Goal: Information Seeking & Learning: Learn about a topic

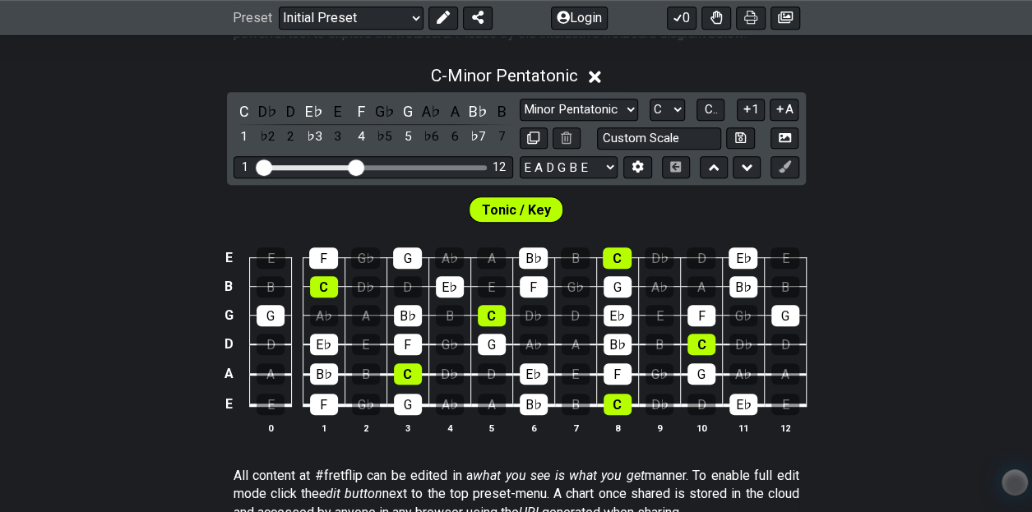
scroll to position [357, 0]
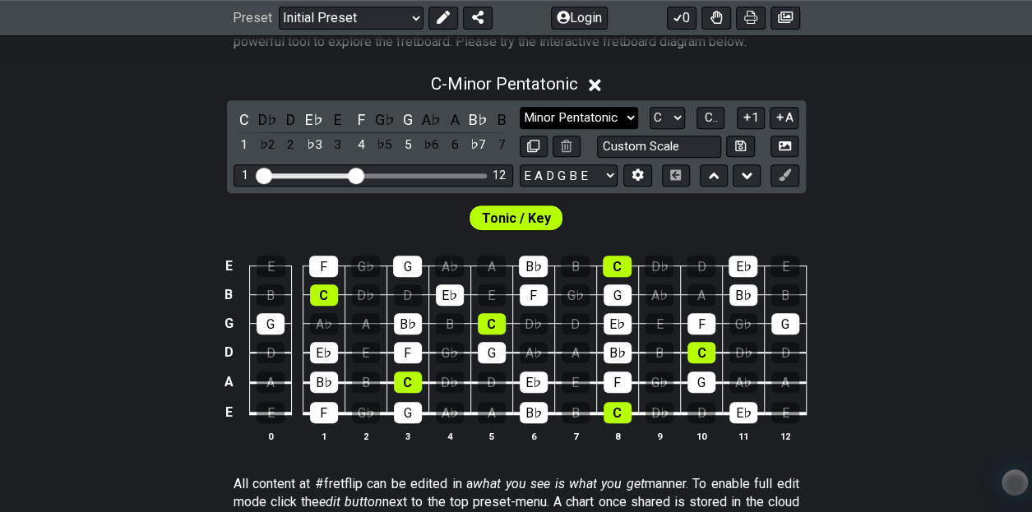
click at [559, 112] on select "Minor Pentatonic Click to edit Minor Pentatonic Major Pentatonic Minor Blues Ma…" at bounding box center [578, 118] width 118 height 22
click at [519, 107] on select "Minor Pentatonic Click to edit Minor Pentatonic Major Pentatonic Minor Blues Ma…" at bounding box center [578, 118] width 118 height 22
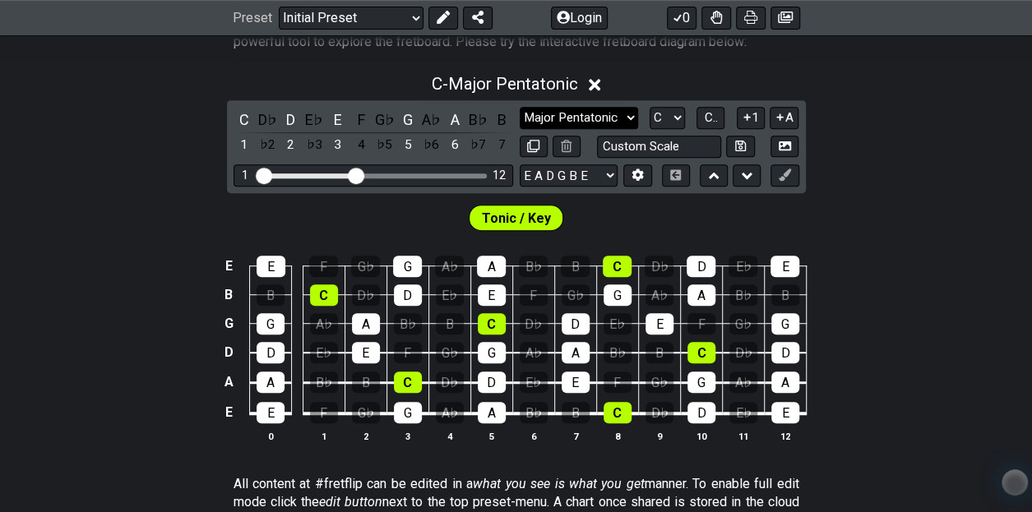
click at [613, 112] on select "Minor Pentatonic Click to edit Minor Pentatonic Major Pentatonic Minor Blues Ma…" at bounding box center [578, 118] width 118 height 22
select select "Minor Blues"
click at [519, 107] on select "Minor Pentatonic Click to edit Minor Pentatonic Major Pentatonic Minor Blues Ma…" at bounding box center [578, 118] width 118 height 22
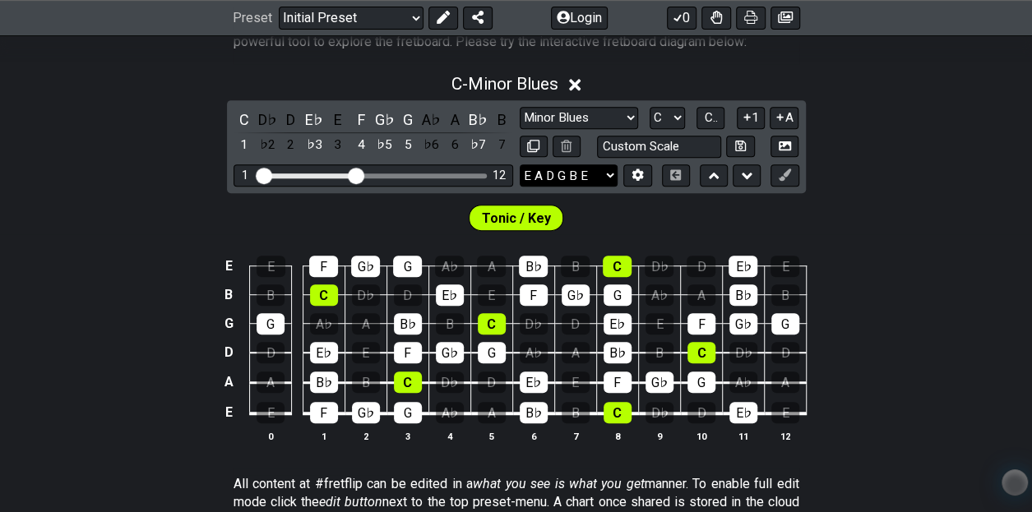
click at [563, 171] on select "E A D G B E E A D G B E E A D G B E B E A D F♯ B A D G C E A D A D G B E E♭ A♭ …" at bounding box center [568, 175] width 98 height 22
click at [519, 164] on select "E A D G B E E A D G B E E A D G B E B E A D F♯ B A D G C E A D A D G B E E♭ A♭ …" at bounding box center [568, 175] width 98 height 22
click at [669, 110] on select "A♭ A A♯ B♭ B C C♯ D♭ D D♯ E♭ E F F♯ G♭ G G♯" at bounding box center [666, 118] width 35 height 22
select select "E"
click at [649, 107] on select "A♭ A A♯ B♭ B C C♯ D♭ D D♯ E♭ E F F♯ G♭ G G♯" at bounding box center [666, 118] width 35 height 22
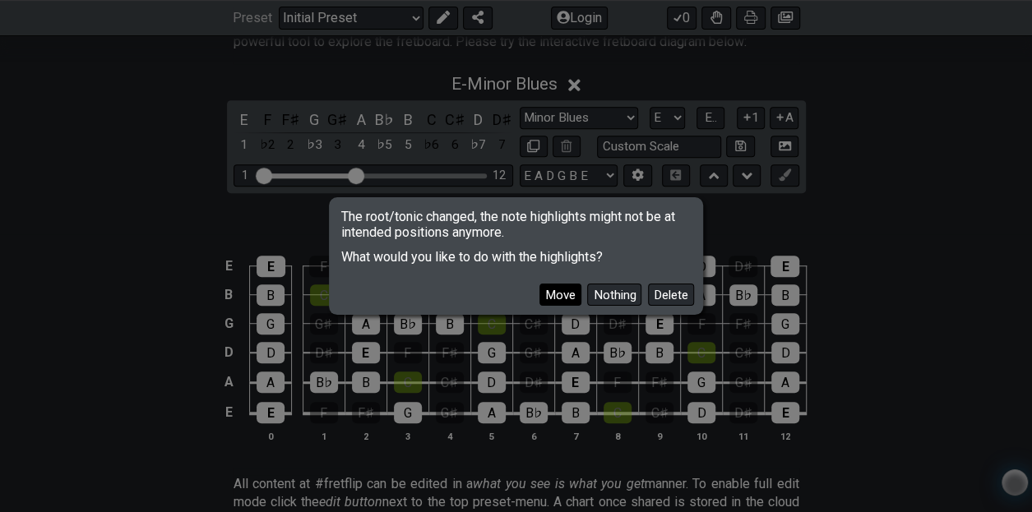
click at [551, 301] on button "Move" at bounding box center [560, 295] width 42 height 22
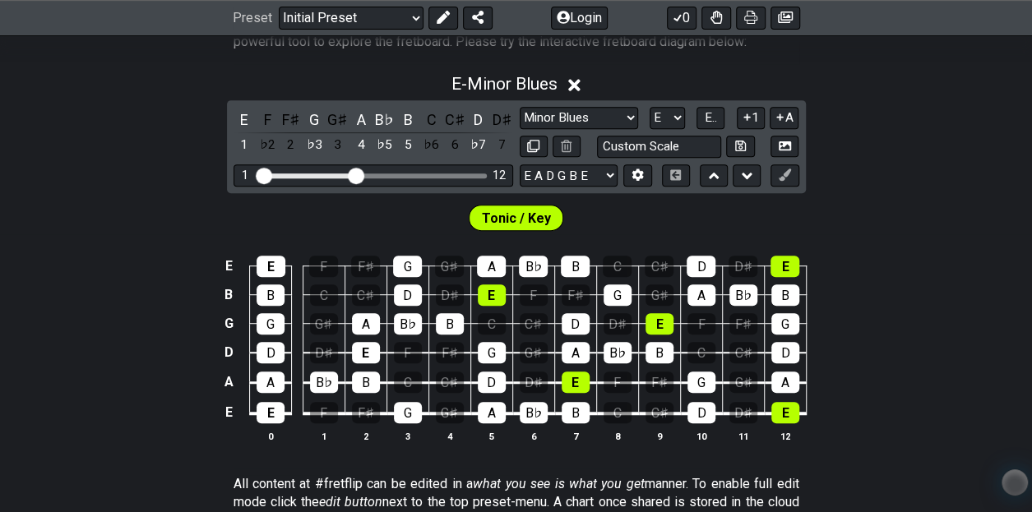
click at [535, 215] on span "Tonic / Key" at bounding box center [516, 218] width 69 height 24
click at [691, 143] on input "text" at bounding box center [659, 147] width 125 height 22
click at [686, 143] on input "text" at bounding box center [659, 147] width 125 height 22
type input "Custom Scale"
click at [668, 246] on td "C♯" at bounding box center [659, 252] width 42 height 29
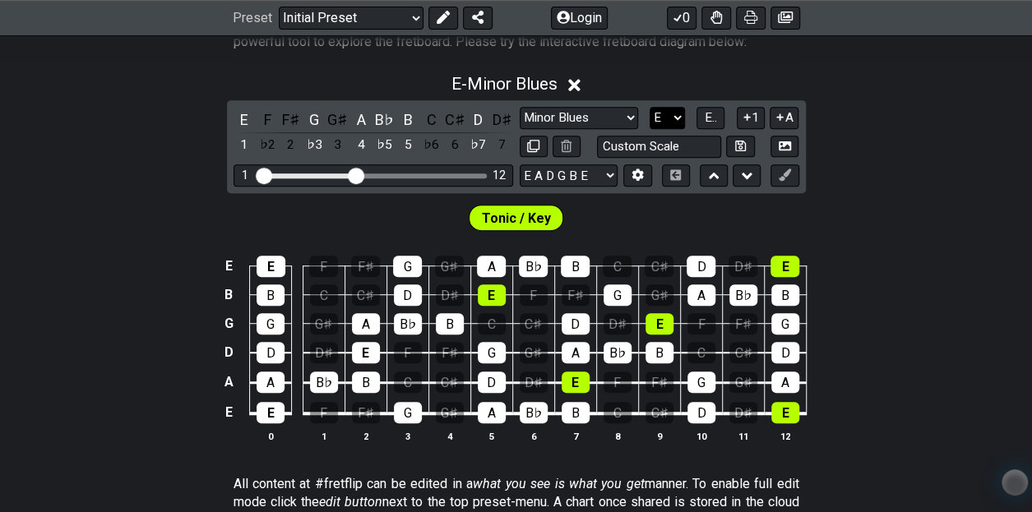
click at [673, 113] on select "A♭ A A♯ B♭ B C C♯ D♭ D D♯ E♭ E F F♯ G♭ G G♯" at bounding box center [666, 118] width 35 height 22
select select "A"
click at [649, 107] on select "A♭ A A♯ B♭ B C C♯ D♭ D D♯ E♭ E F F♯ G♭ G G♯" at bounding box center [666, 118] width 35 height 22
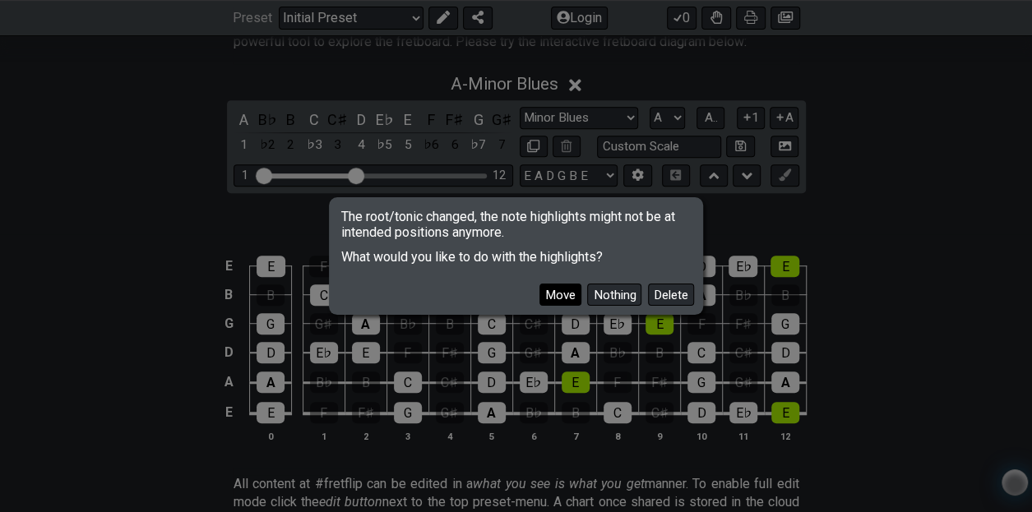
click at [563, 291] on button "Move" at bounding box center [560, 295] width 42 height 22
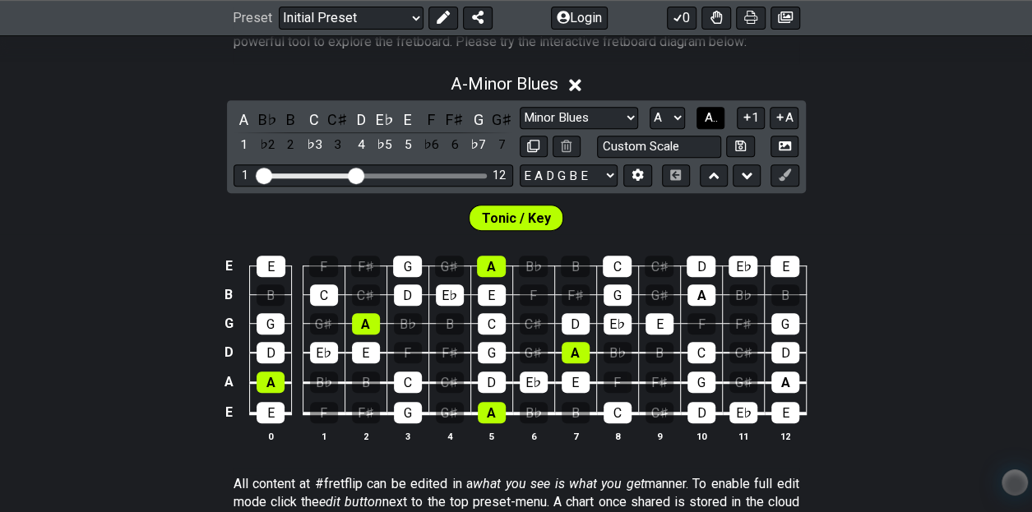
click at [706, 121] on span "A.." at bounding box center [710, 117] width 13 height 15
click at [706, 121] on span "1..7" at bounding box center [710, 117] width 20 height 15
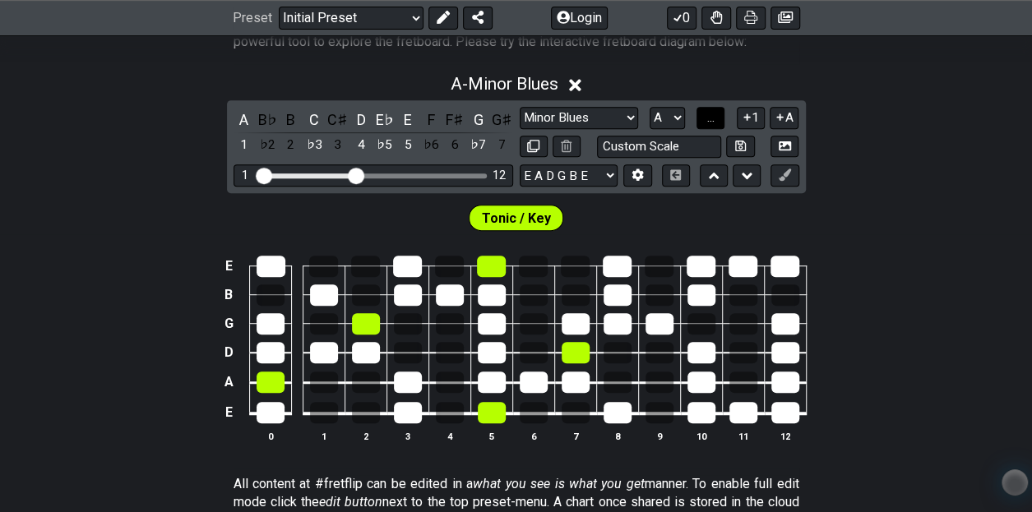
click at [707, 121] on span "..." at bounding box center [710, 117] width 7 height 15
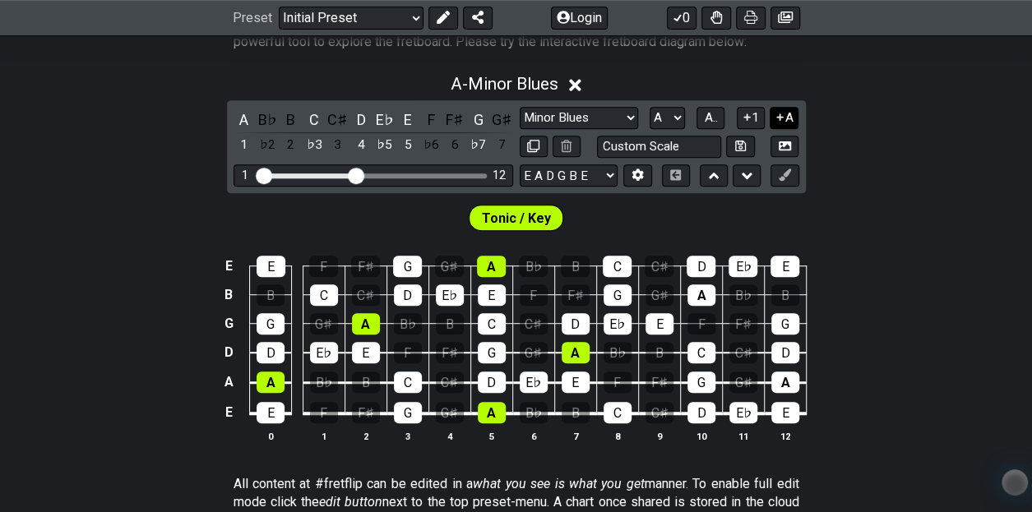
click at [778, 113] on icon at bounding box center [780, 117] width 16 height 12
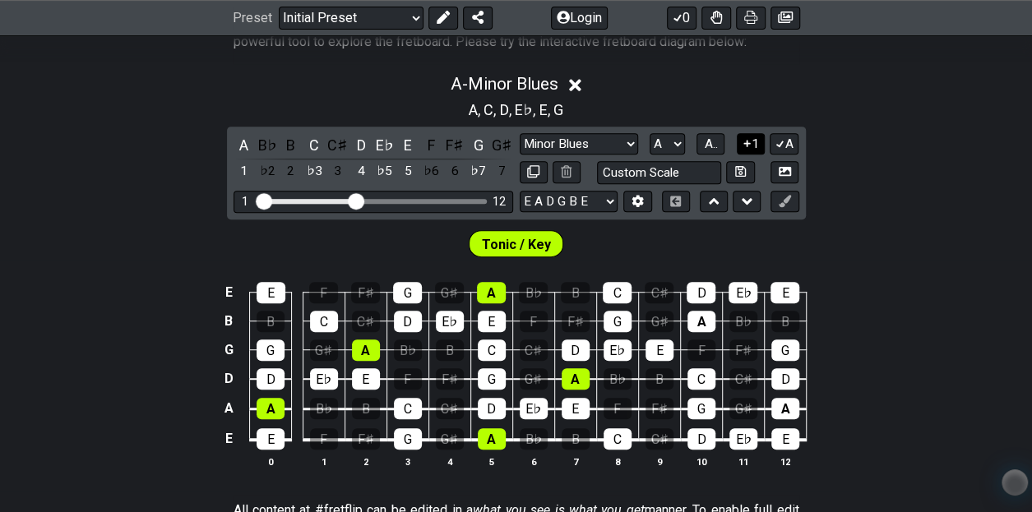
click at [750, 135] on button "1" at bounding box center [750, 144] width 28 height 22
click at [784, 137] on button "A" at bounding box center [783, 144] width 29 height 22
click at [754, 145] on button "1" at bounding box center [750, 144] width 28 height 22
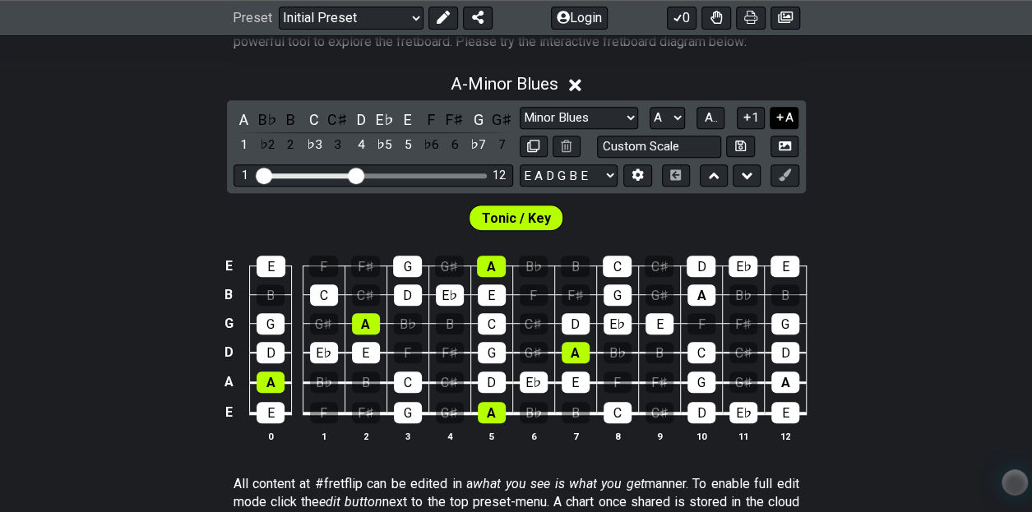
click at [782, 118] on icon at bounding box center [780, 117] width 16 height 12
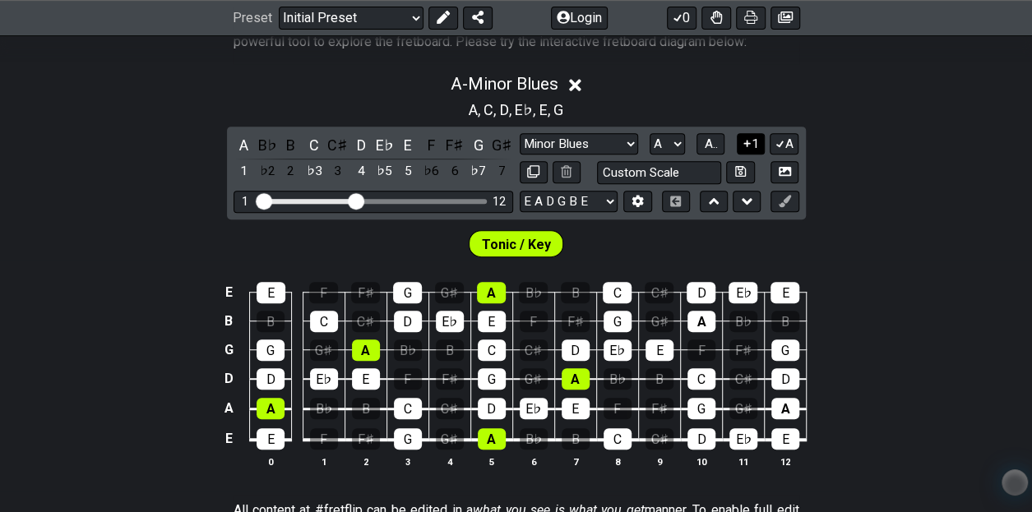
click at [746, 137] on icon at bounding box center [747, 143] width 16 height 12
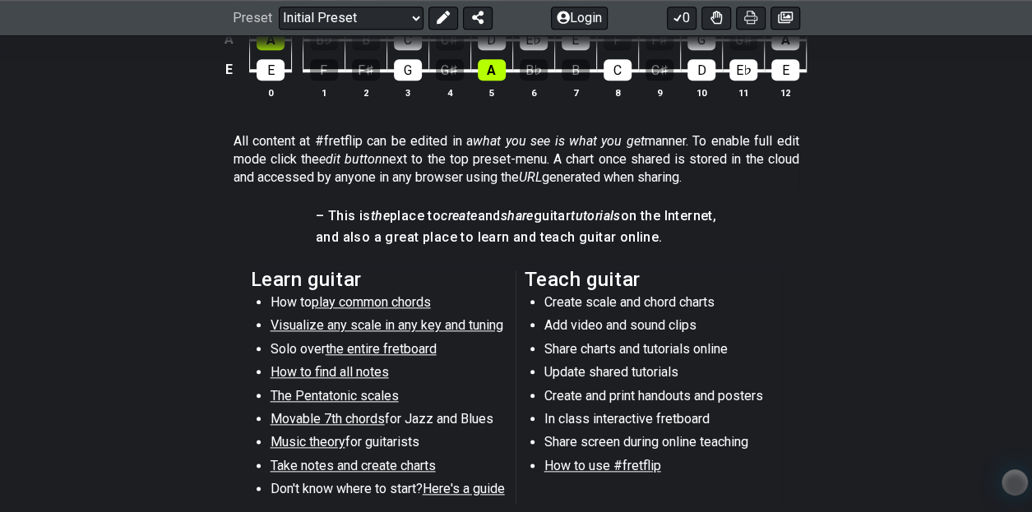
scroll to position [739, 0]
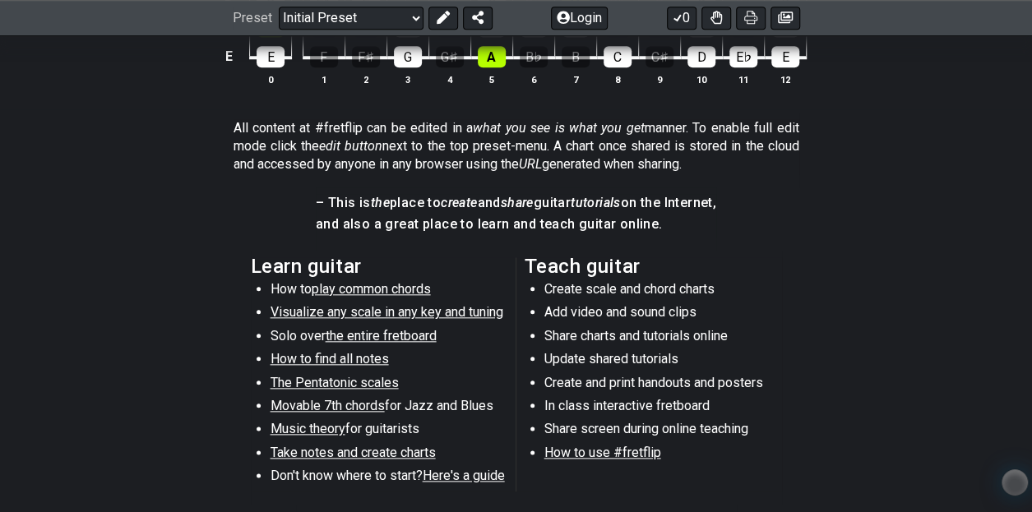
click at [374, 335] on span "the entire fretboard" at bounding box center [381, 336] width 111 height 16
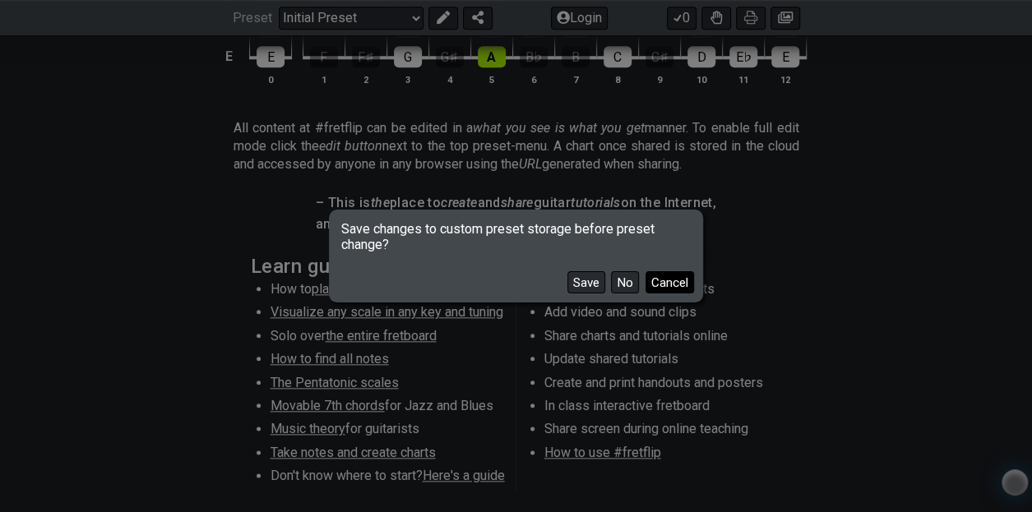
click at [682, 290] on button "Cancel" at bounding box center [669, 282] width 48 height 22
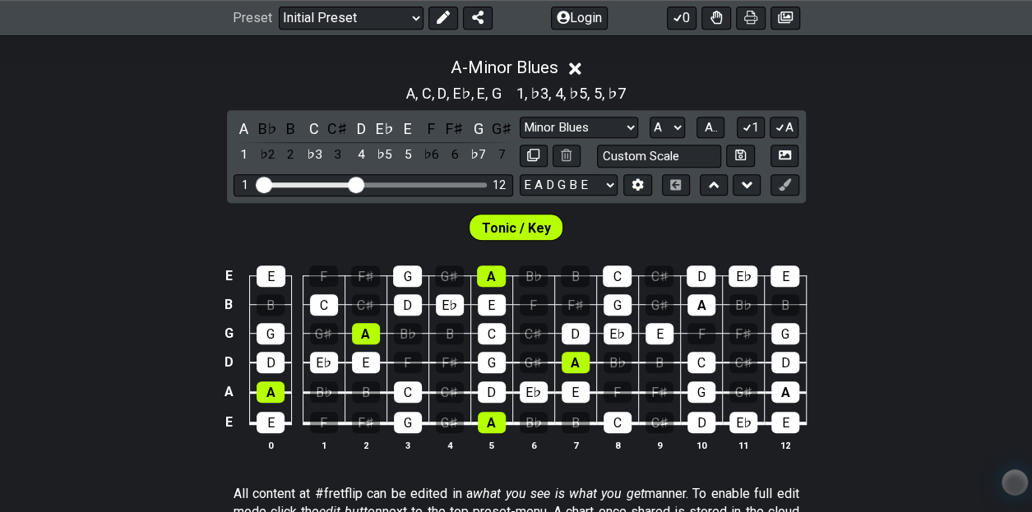
scroll to position [373, 0]
click at [533, 398] on div "E♭" at bounding box center [533, 391] width 28 height 21
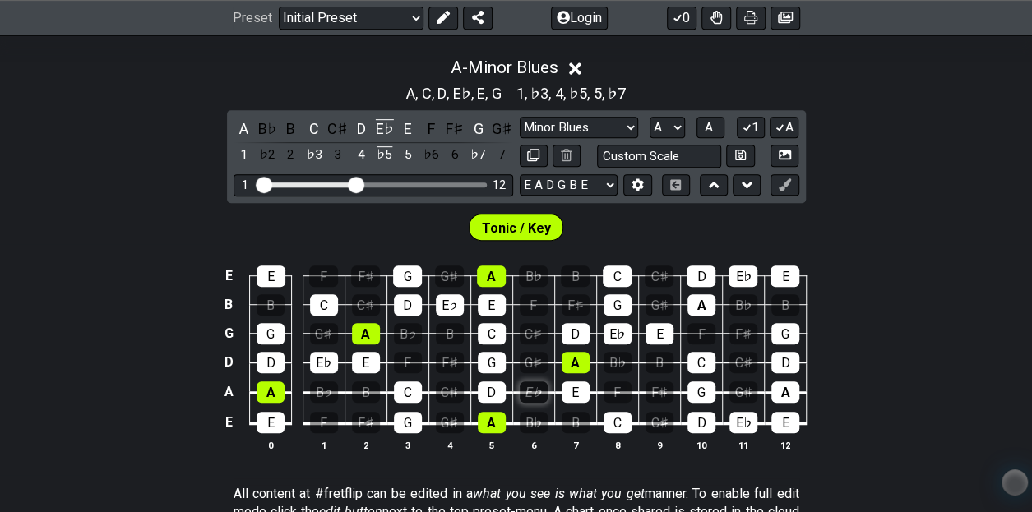
click at [540, 396] on div "E♭" at bounding box center [533, 391] width 28 height 21
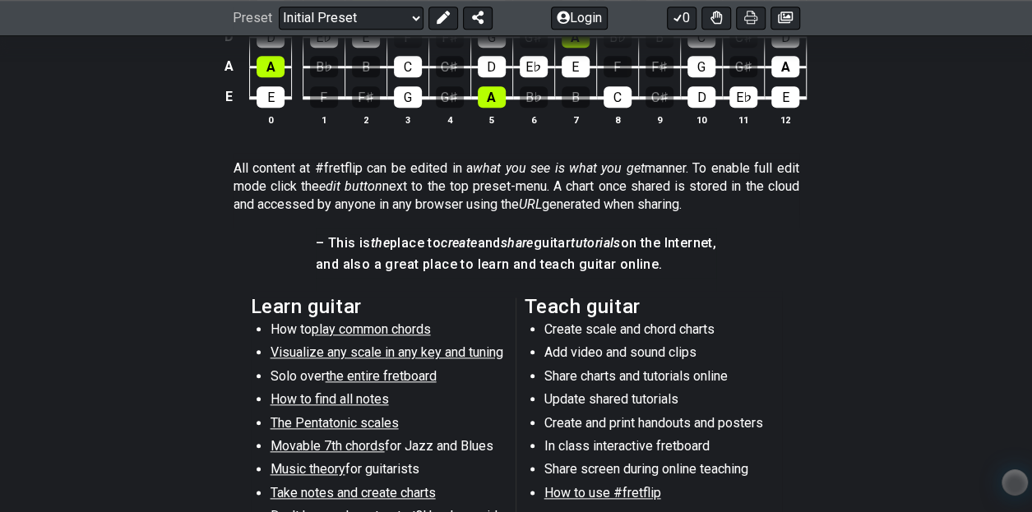
scroll to position [801, 0]
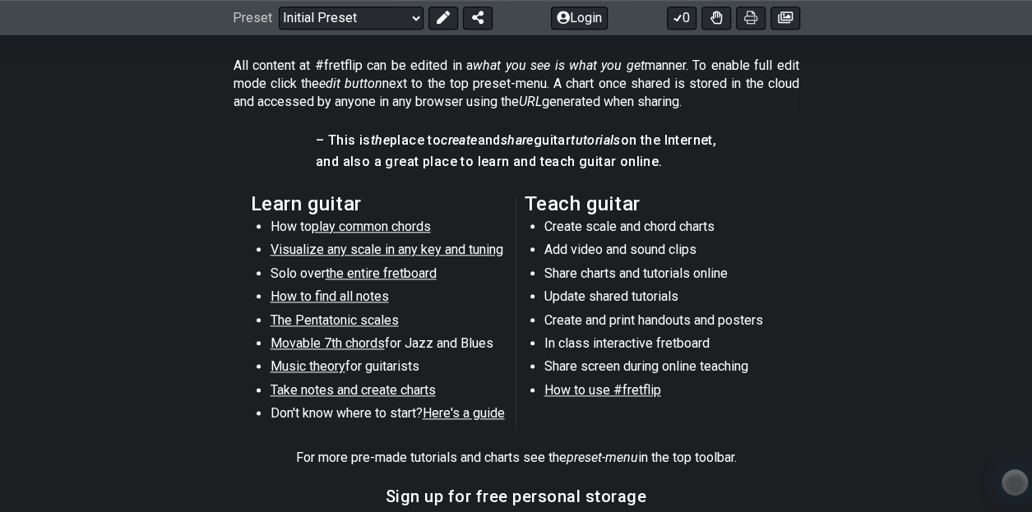
click at [367, 340] on span "Movable 7th chords" at bounding box center [327, 343] width 114 height 16
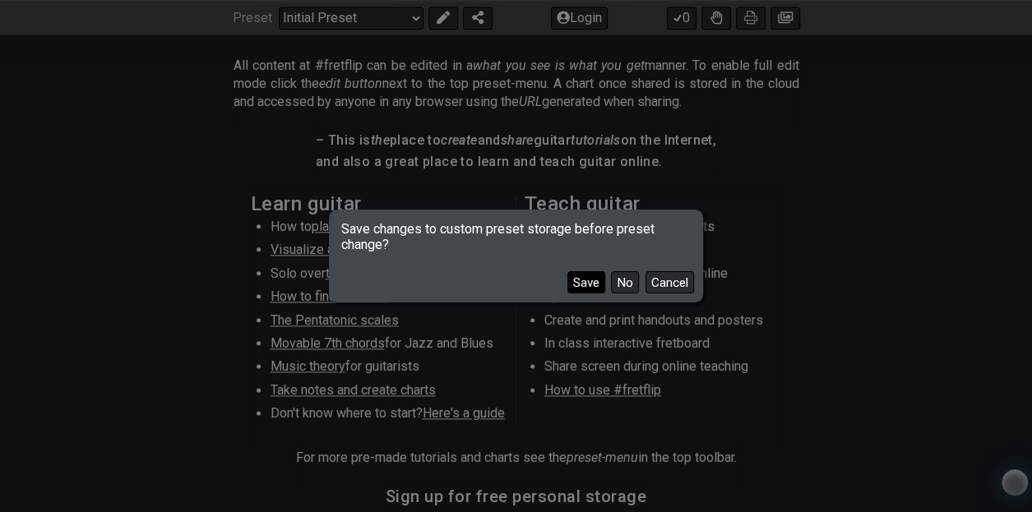
click at [577, 283] on button "Save" at bounding box center [586, 282] width 38 height 22
select select "/movable-7th-chords"
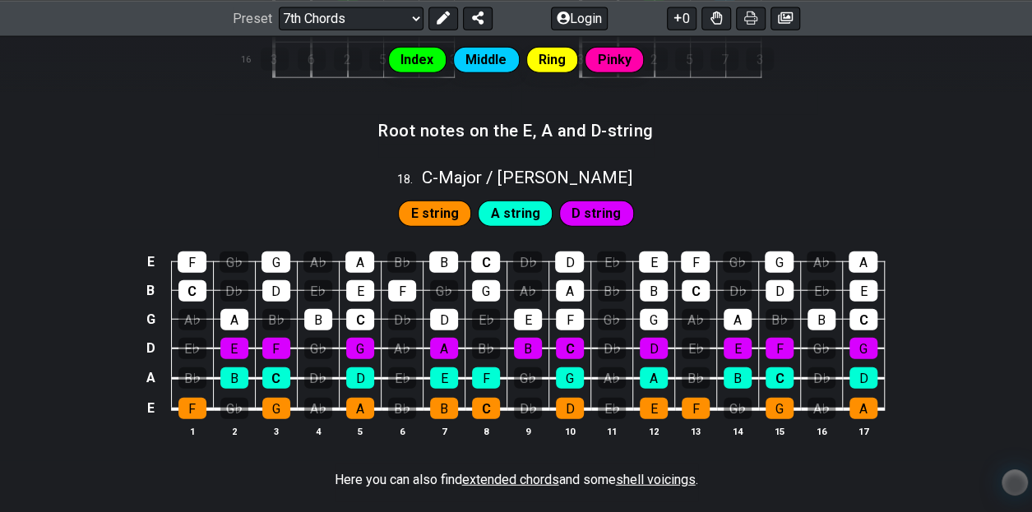
scroll to position [1926, 0]
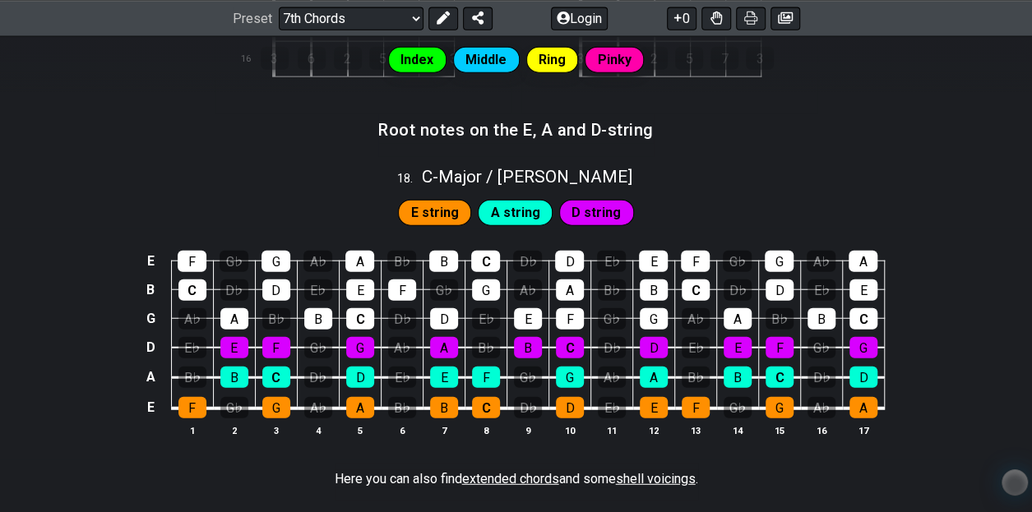
click at [452, 210] on span "E string" at bounding box center [435, 213] width 48 height 24
click at [492, 157] on div "C - Major / Ionian" at bounding box center [527, 171] width 210 height 29
select select "C"
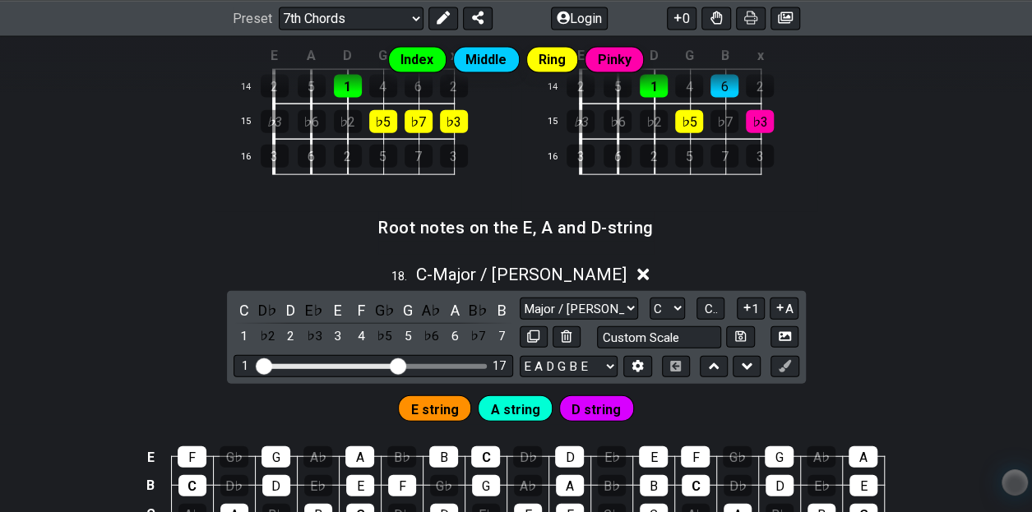
scroll to position [1820, 0]
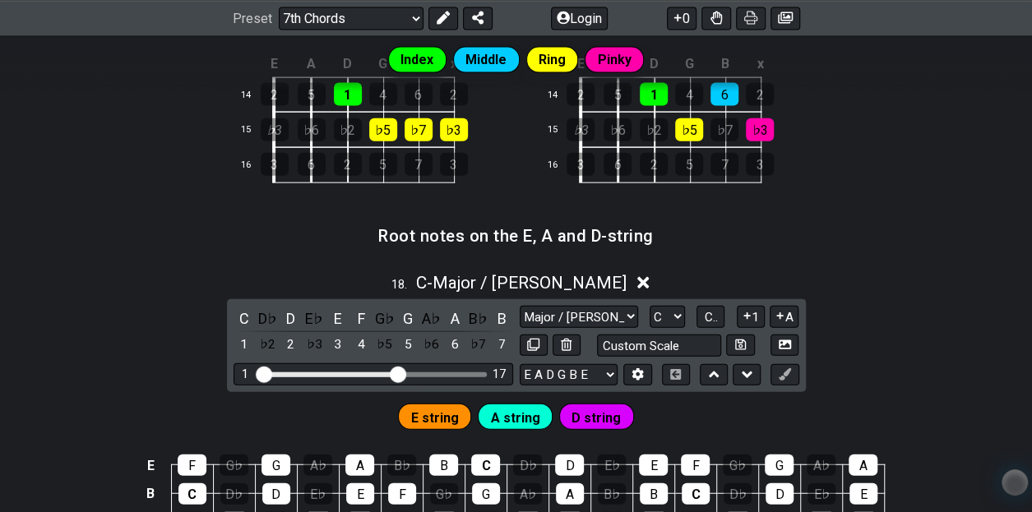
click at [565, 299] on div "C D♭ D E♭ E F G♭ G A♭ A B♭ B 1 ♭2 2 ♭3 3 4 ♭5 5 ♭6 6 ♭7 7 Major / Ionian New Sc…" at bounding box center [516, 345] width 579 height 93
click at [564, 306] on select "Major / Ionian New Scale Minor Pentatonic Major Pentatonic Minor Blues Major Bl…" at bounding box center [578, 317] width 118 height 22
select select "Minor"
click at [519, 306] on select "Major / Ionian New Scale Minor Pentatonic Major Pentatonic Minor Blues Major Bl…" at bounding box center [578, 317] width 118 height 22
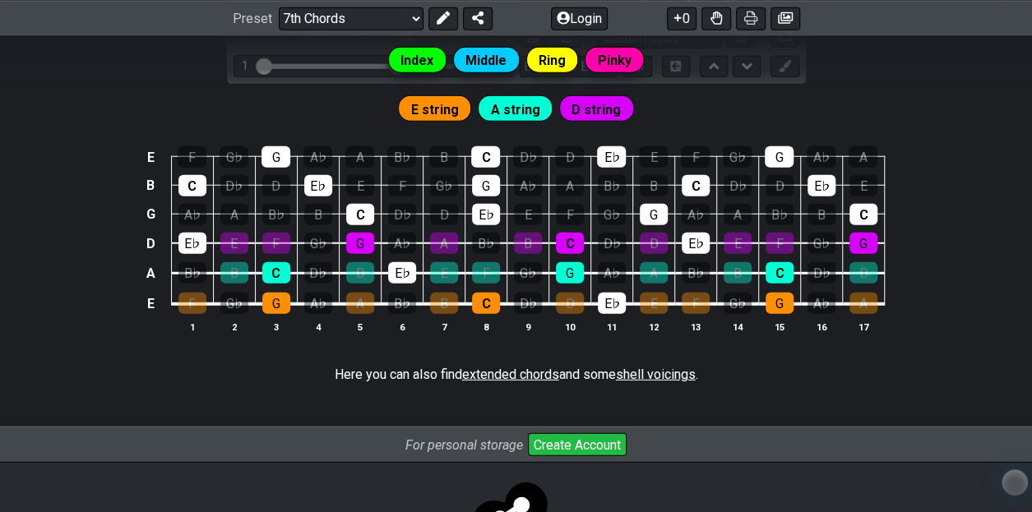
scroll to position [2193, 0]
